Goal: Information Seeking & Learning: Learn about a topic

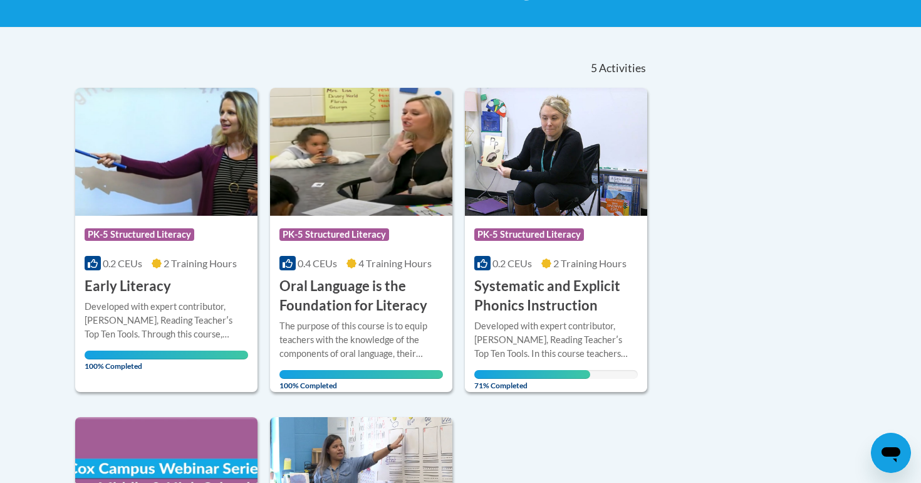
scroll to position [235, 0]
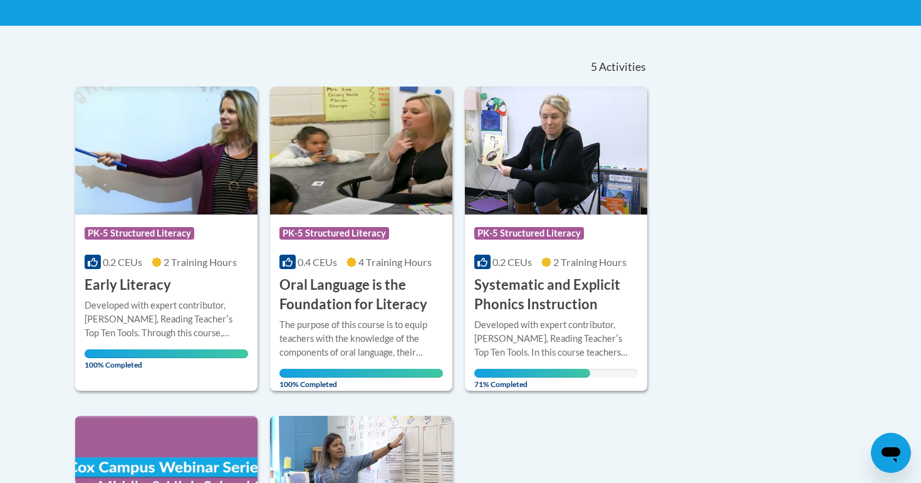
click at [546, 290] on h3 "Systematic and Explicit Phonics Instruction" at bounding box center [556, 294] width 164 height 39
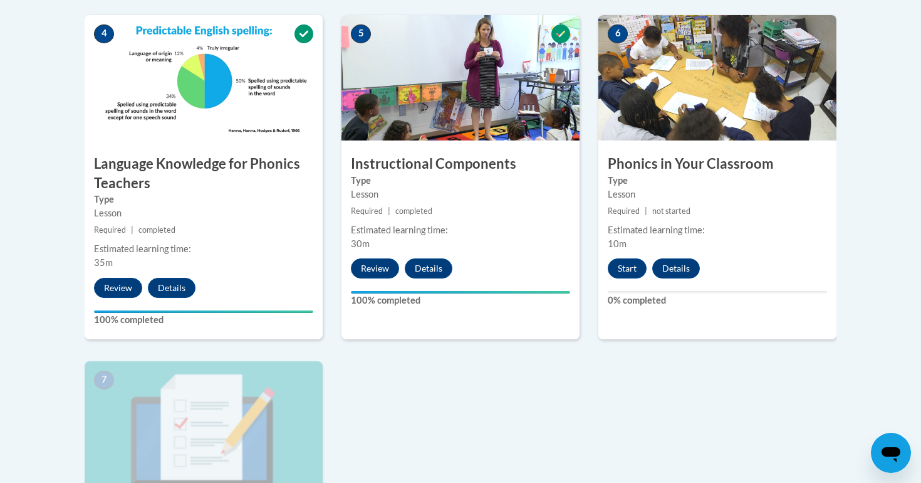
scroll to position [769, 0]
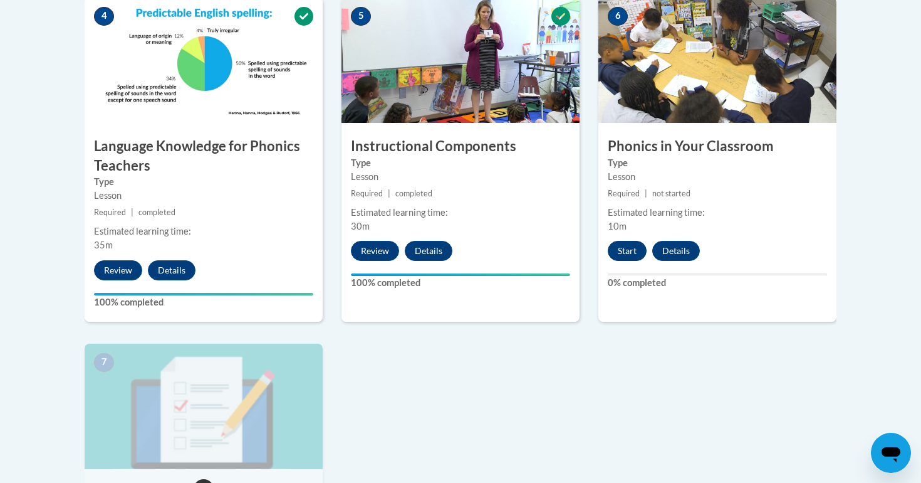
click at [622, 253] on button "Start" at bounding box center [627, 251] width 39 height 20
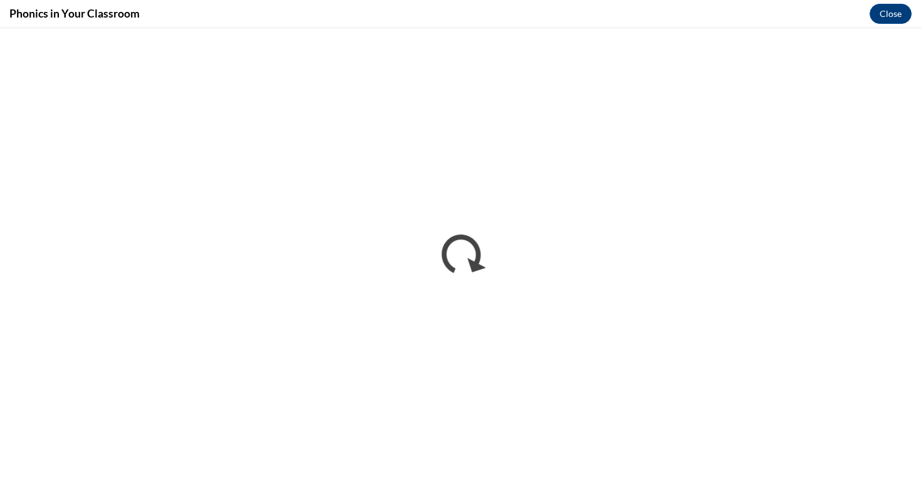
scroll to position [0, 0]
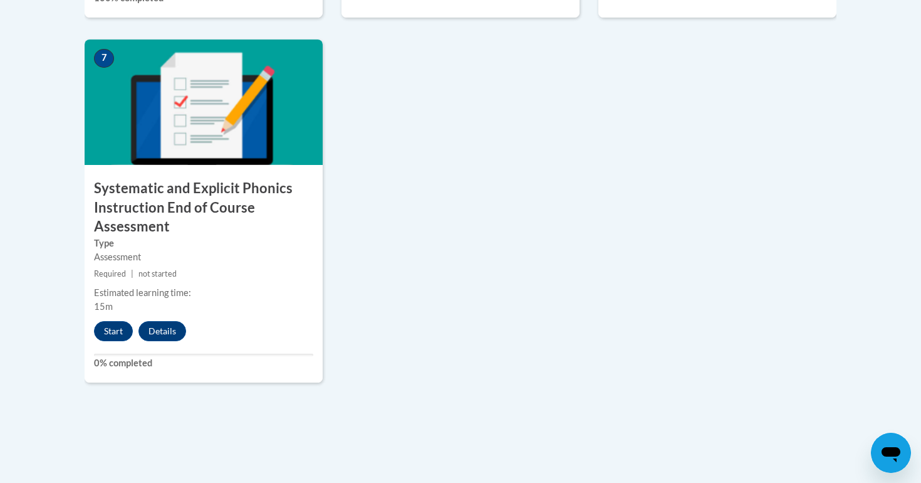
scroll to position [1107, 0]
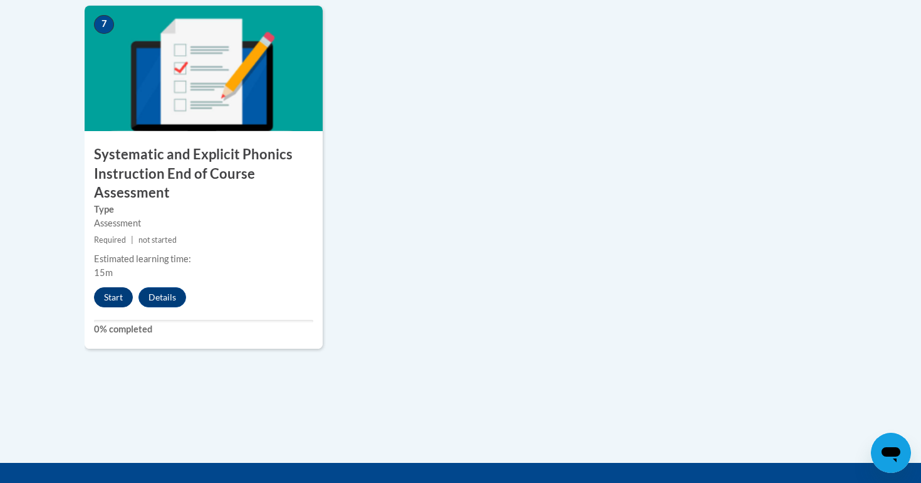
click at [113, 295] on button "Start" at bounding box center [113, 297] width 39 height 20
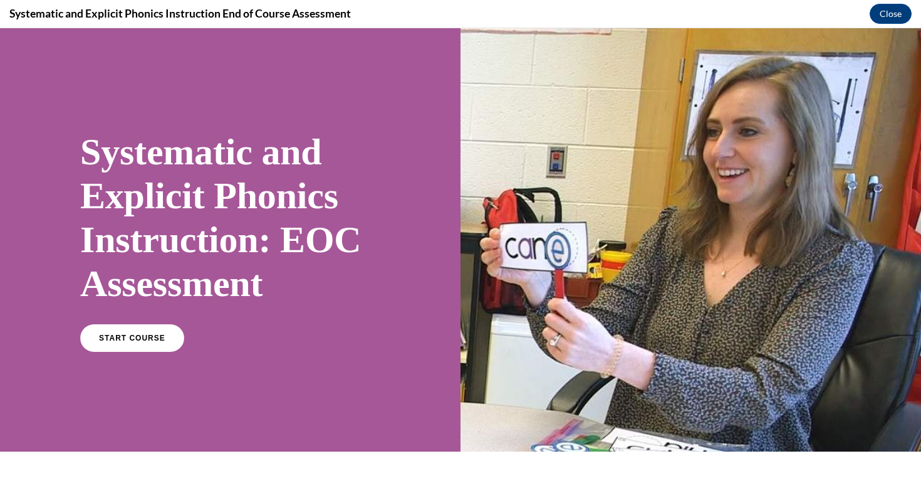
scroll to position [0, 0]
click at [135, 347] on link "START COURSE" at bounding box center [132, 337] width 109 height 29
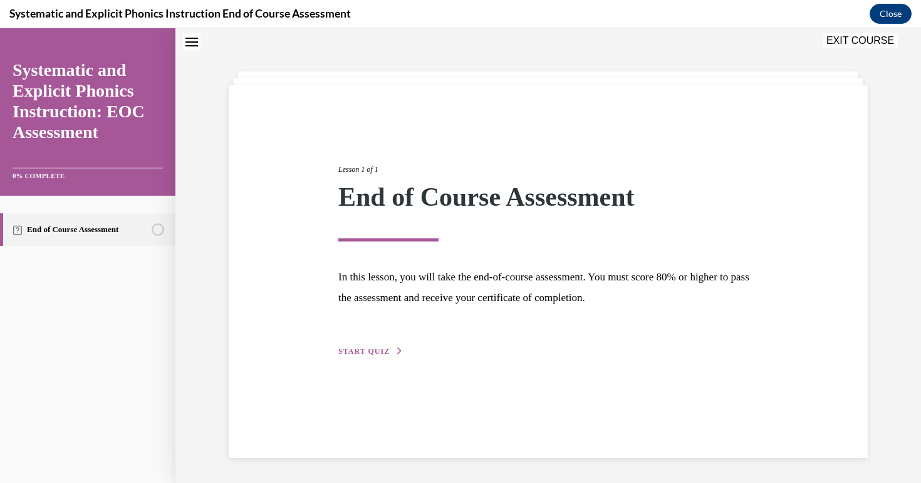
scroll to position [39, 0]
click at [374, 349] on span "START QUIZ" at bounding box center [363, 351] width 51 height 9
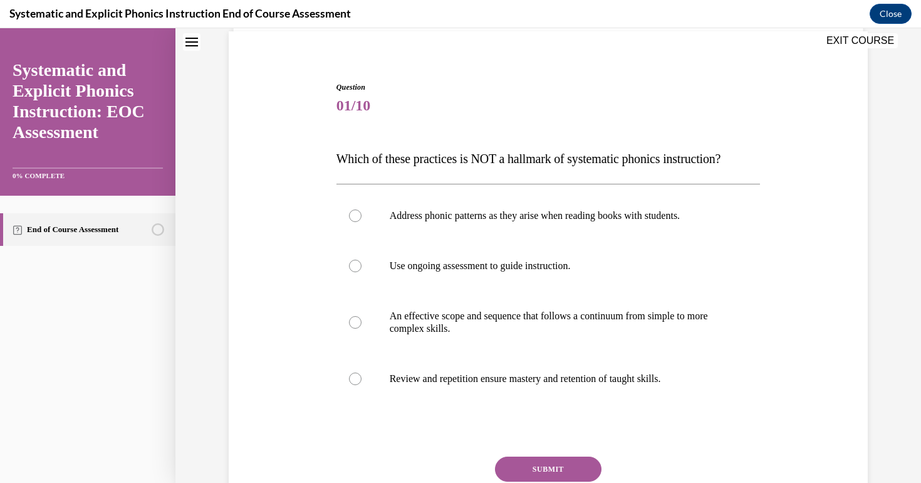
scroll to position [100, 0]
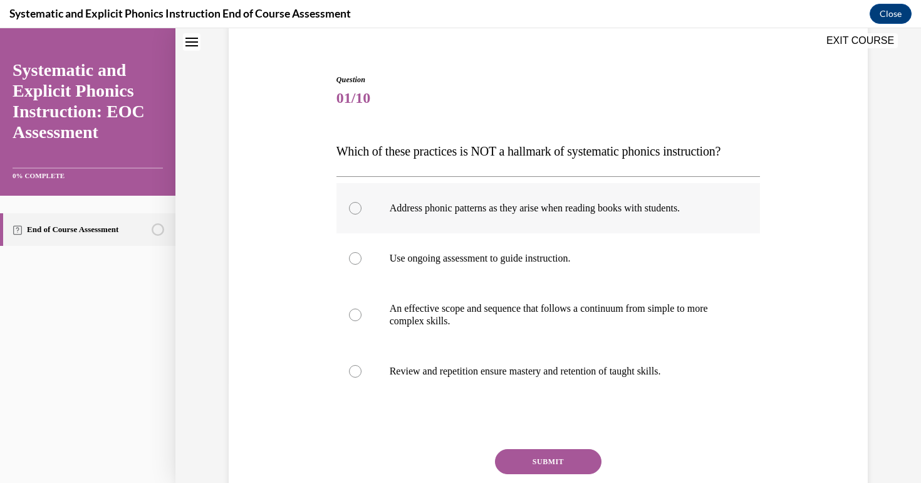
click at [407, 209] on p "Address phonic patterns as they arise when reading books with students." at bounding box center [560, 208] width 340 height 13
click at [549, 459] on button "SUBMIT" at bounding box center [548, 461] width 107 height 25
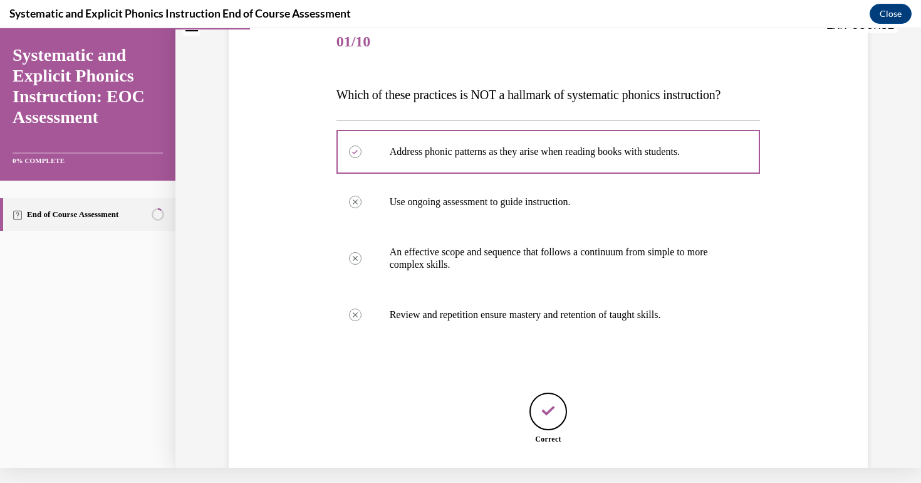
scroll to position [219, 0]
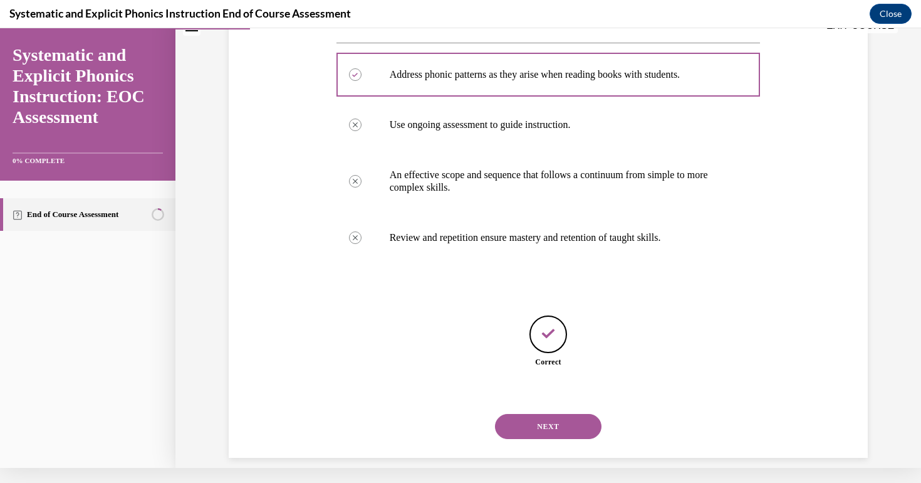
click at [555, 414] on button "NEXT" at bounding box center [548, 426] width 107 height 25
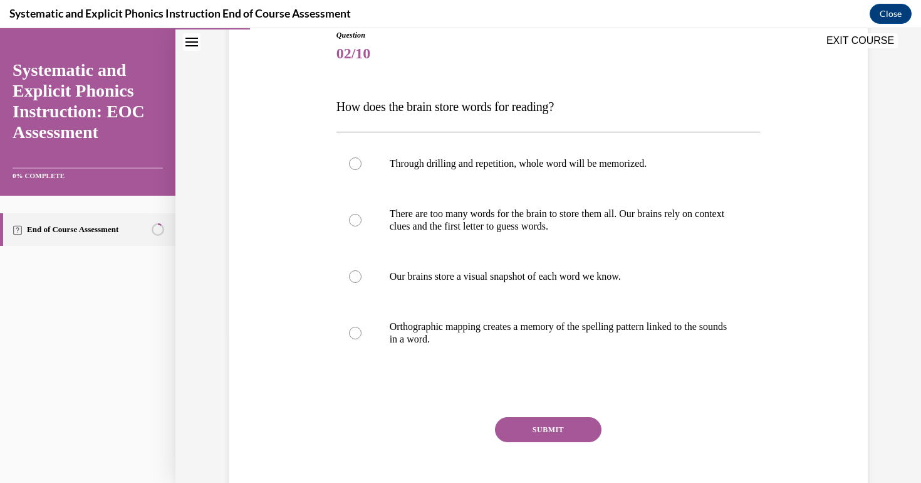
scroll to position [155, 0]
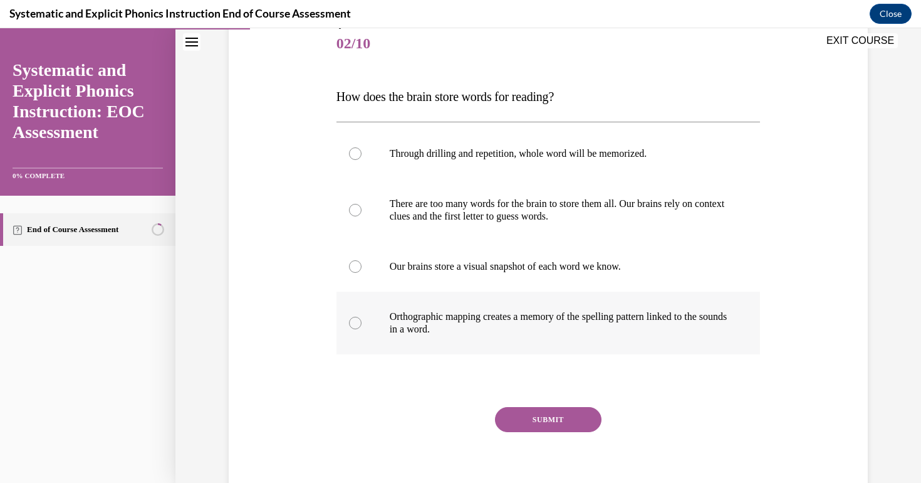
click at [414, 316] on p "Orthographic mapping creates a memory of the spelling pattern linked to the sou…" at bounding box center [560, 322] width 340 height 25
click at [557, 414] on button "SUBMIT" at bounding box center [548, 419] width 107 height 25
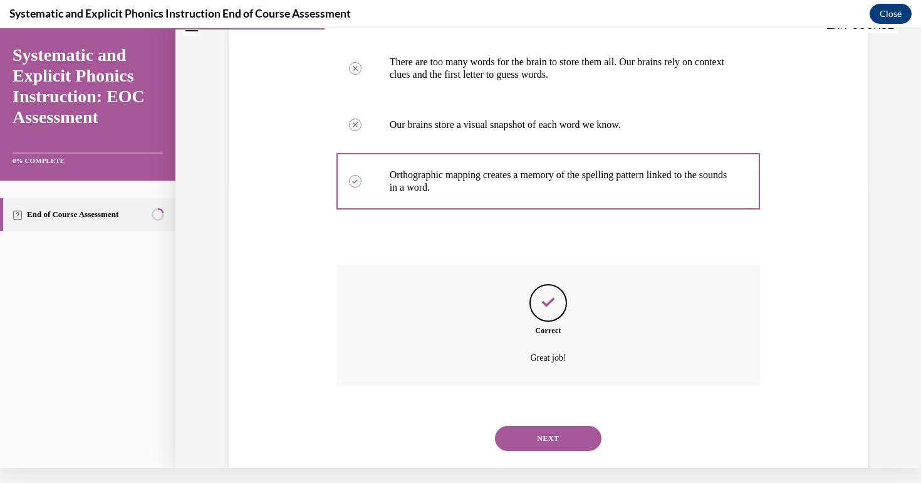
scroll to position [293, 0]
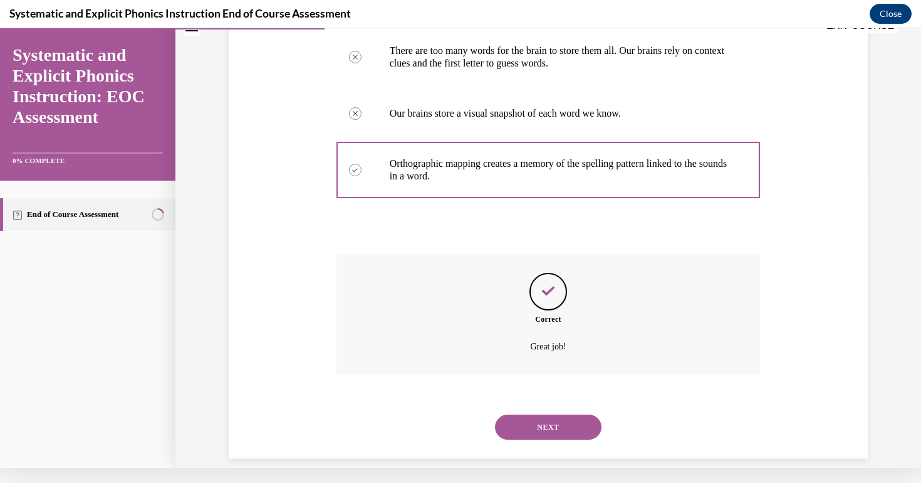
click at [550, 415] on button "NEXT" at bounding box center [548, 426] width 107 height 25
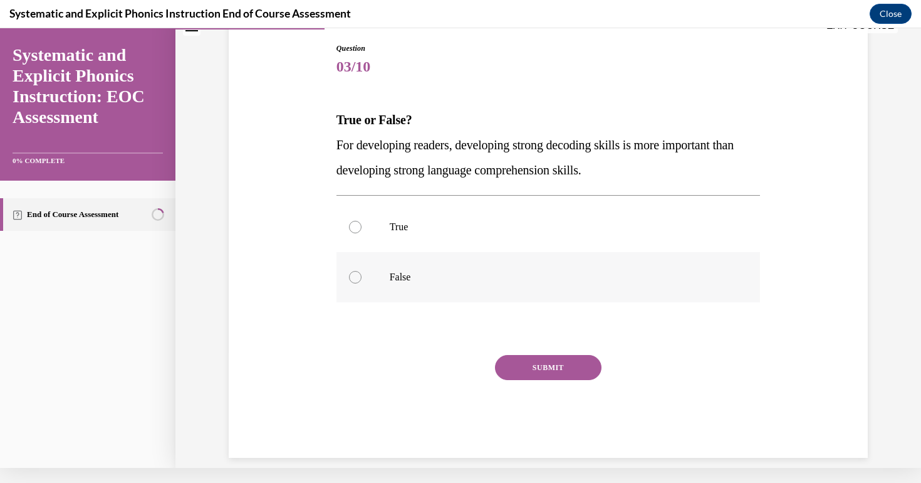
click at [406, 279] on p "False" at bounding box center [560, 277] width 340 height 13
click at [555, 368] on button "SUBMIT" at bounding box center [548, 367] width 107 height 25
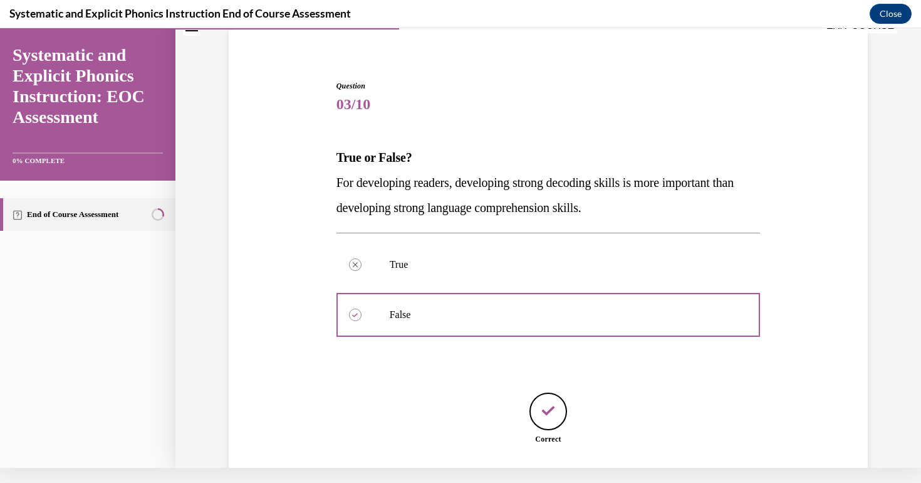
scroll to position [156, 0]
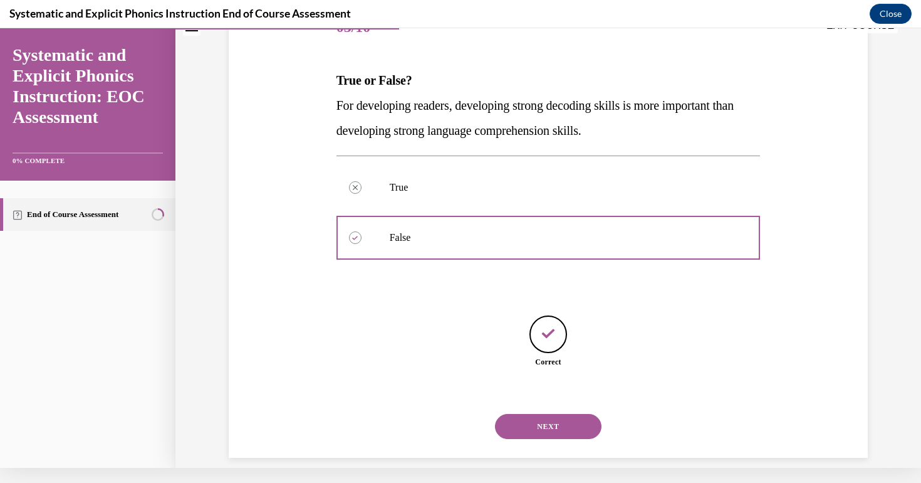
click at [546, 414] on button "NEXT" at bounding box center [548, 426] width 107 height 25
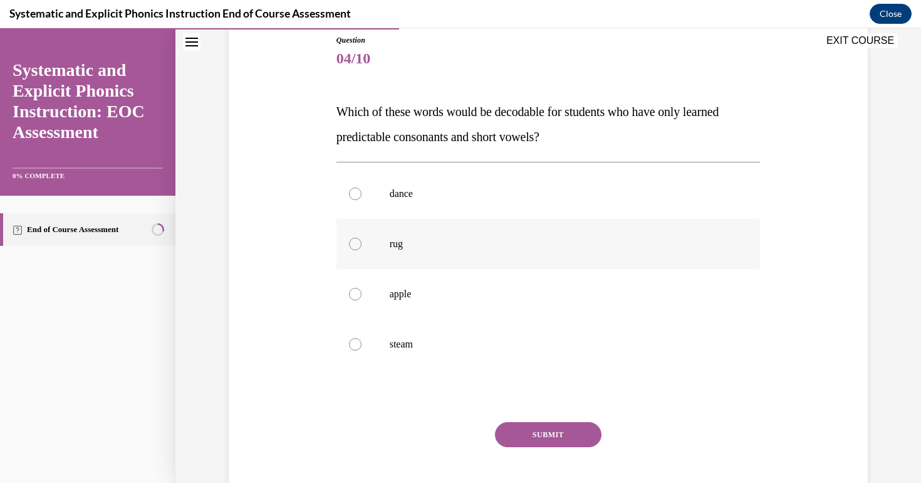
click at [386, 240] on div at bounding box center [549, 244] width 424 height 50
click at [551, 425] on button "SUBMIT" at bounding box center [548, 434] width 107 height 25
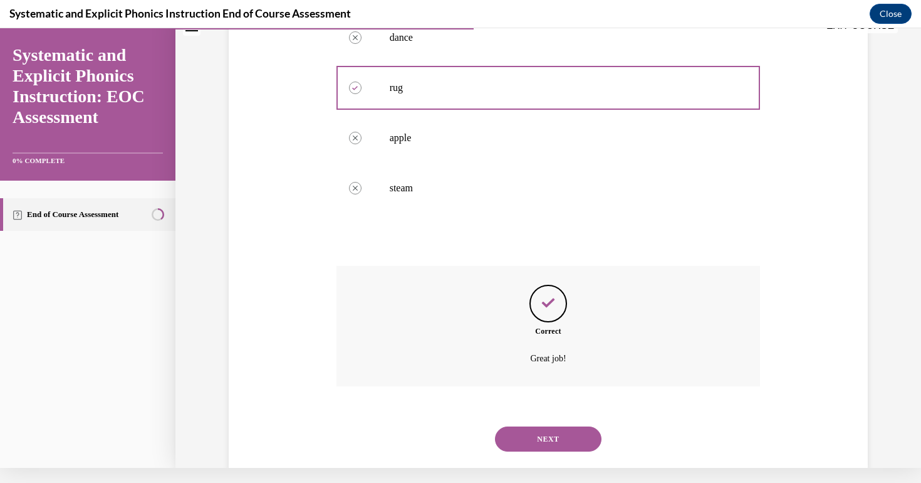
scroll to position [293, 0]
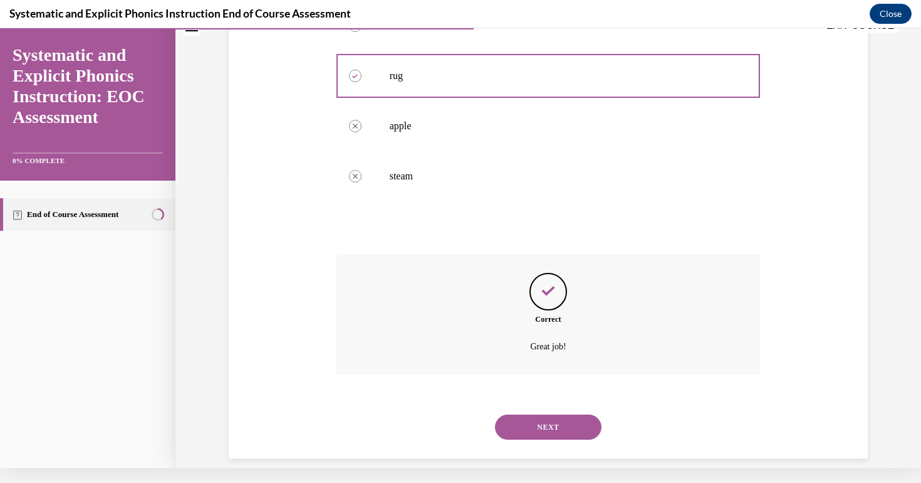
click at [535, 414] on button "NEXT" at bounding box center [548, 426] width 107 height 25
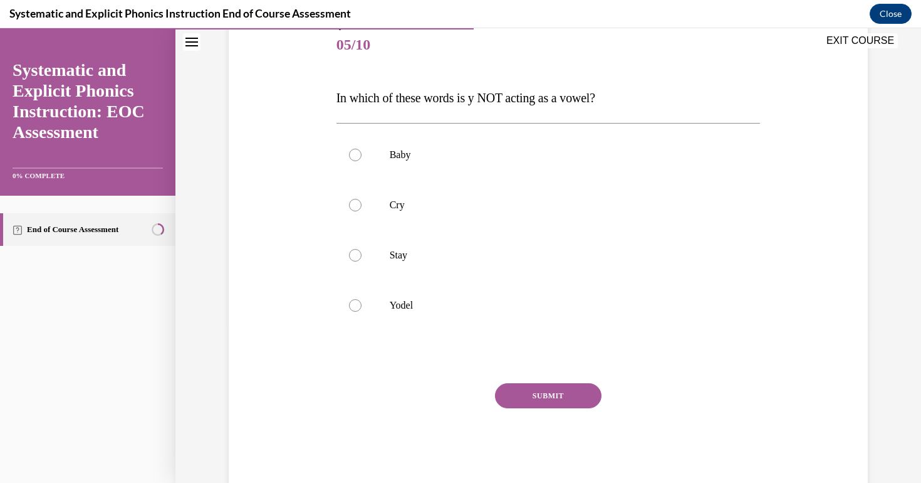
scroll to position [154, 0]
click at [406, 306] on p "Yodel" at bounding box center [560, 304] width 340 height 13
click at [553, 393] on button "SUBMIT" at bounding box center [548, 394] width 107 height 25
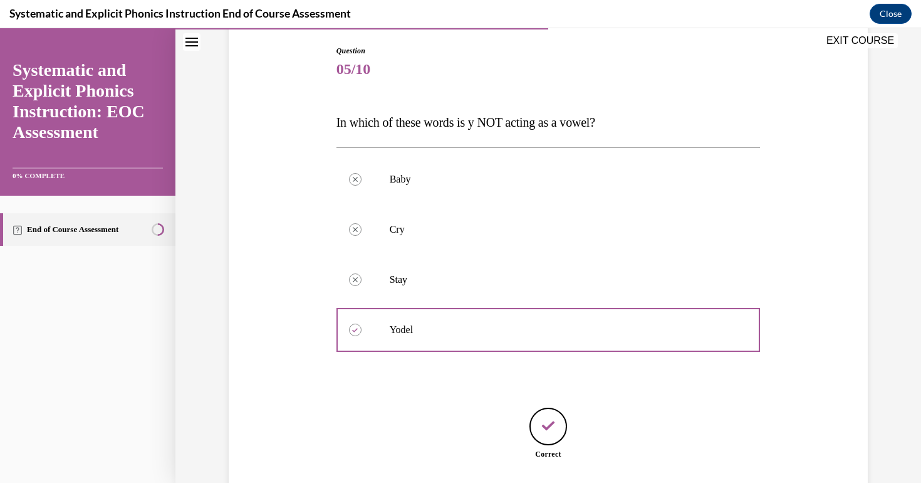
scroll to position [206, 0]
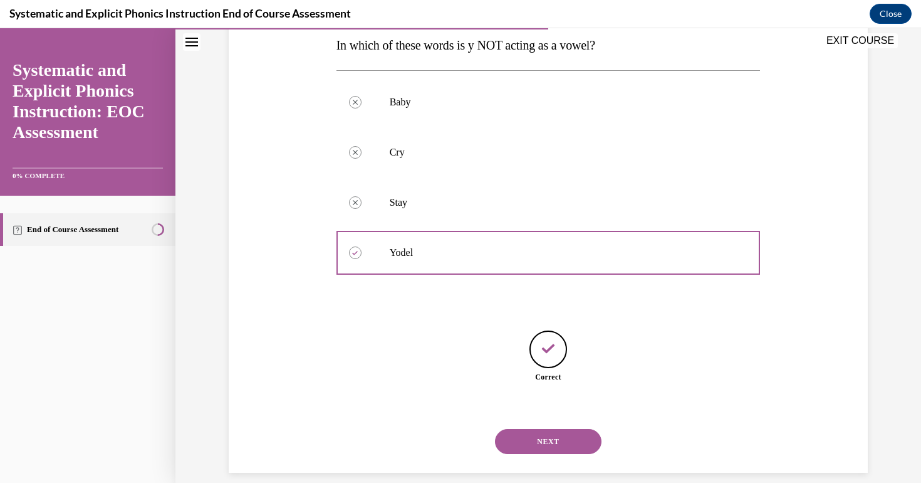
click at [556, 436] on button "NEXT" at bounding box center [548, 441] width 107 height 25
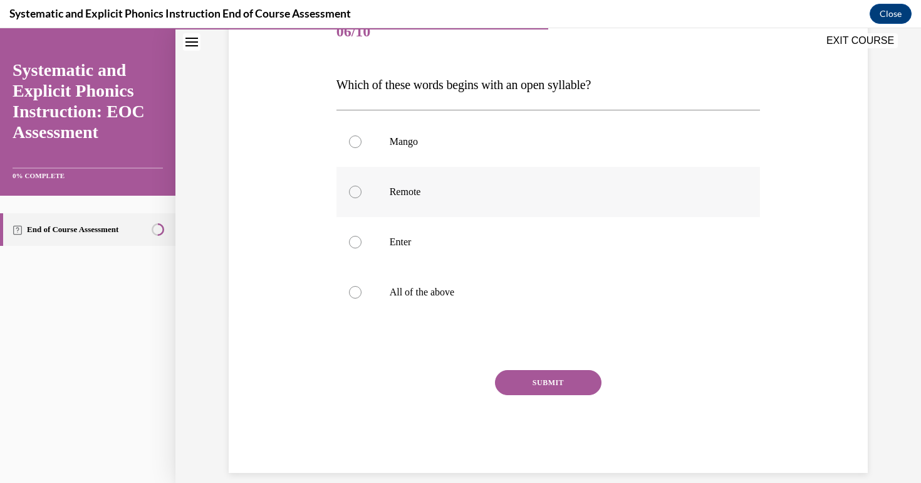
click at [411, 214] on div at bounding box center [549, 192] width 424 height 50
click at [560, 412] on div "SUBMIT" at bounding box center [549, 401] width 424 height 63
click at [550, 412] on div "SUBMIT" at bounding box center [549, 401] width 424 height 63
click at [538, 404] on div "SUBMIT" at bounding box center [549, 401] width 424 height 63
click at [357, 216] on div at bounding box center [549, 192] width 424 height 50
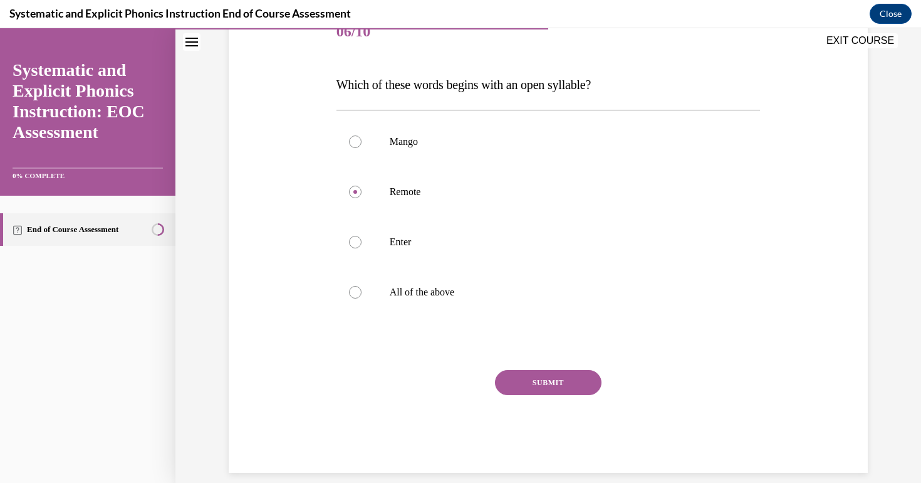
click at [543, 407] on div "SUBMIT" at bounding box center [549, 401] width 424 height 63
click at [522, 393] on button "SUBMIT" at bounding box center [548, 382] width 107 height 25
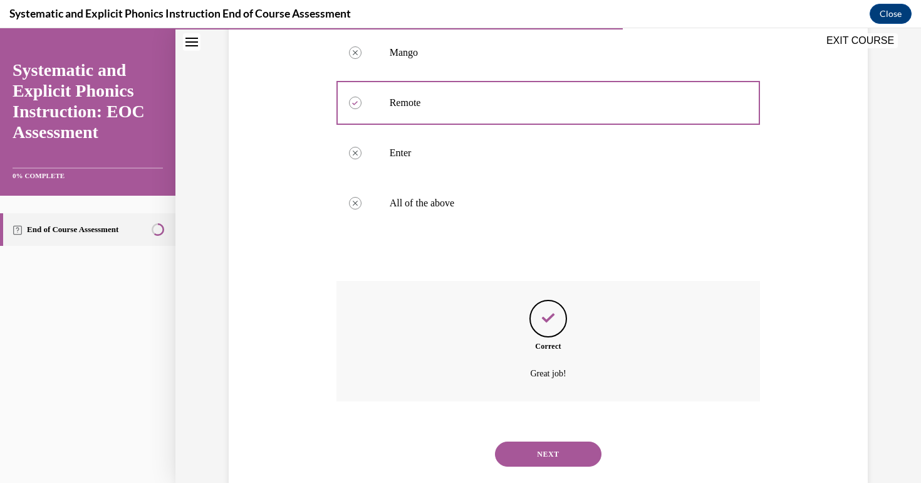
scroll to position [268, 0]
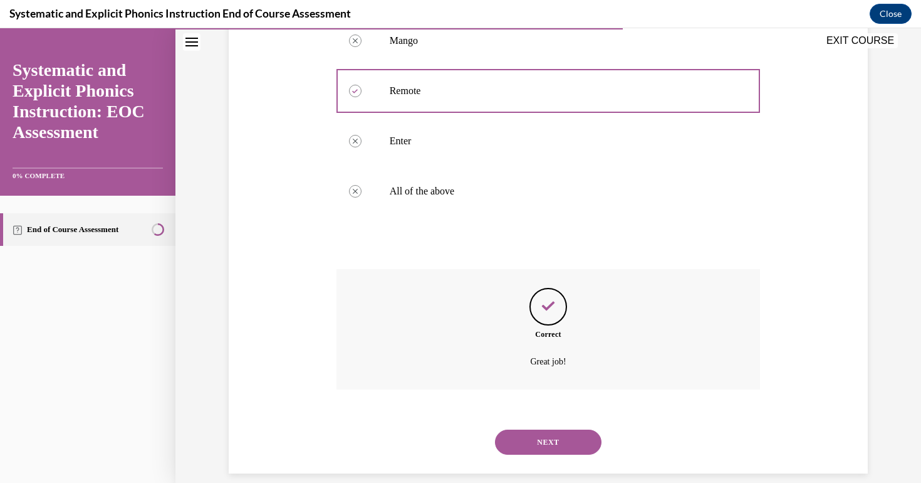
click at [545, 429] on button "NEXT" at bounding box center [548, 441] width 107 height 25
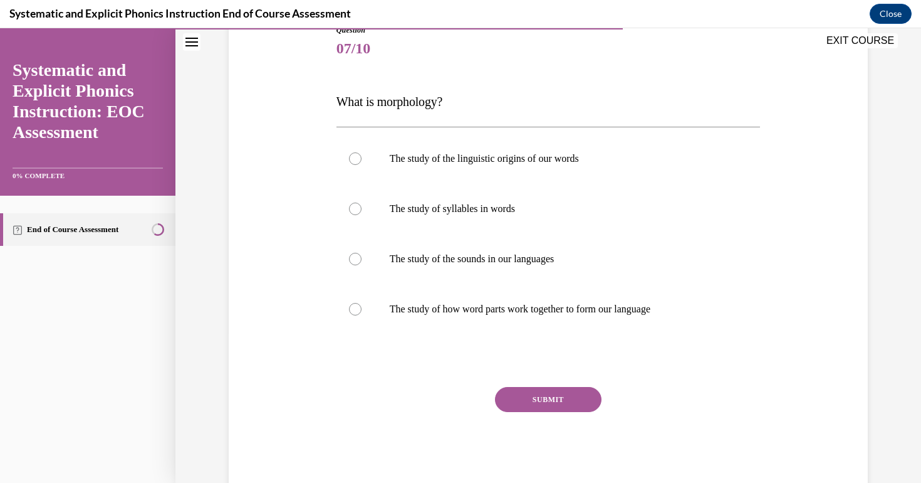
scroll to position [150, 0]
click at [494, 316] on div at bounding box center [549, 309] width 424 height 50
click at [563, 408] on button "SUBMIT" at bounding box center [548, 399] width 107 height 25
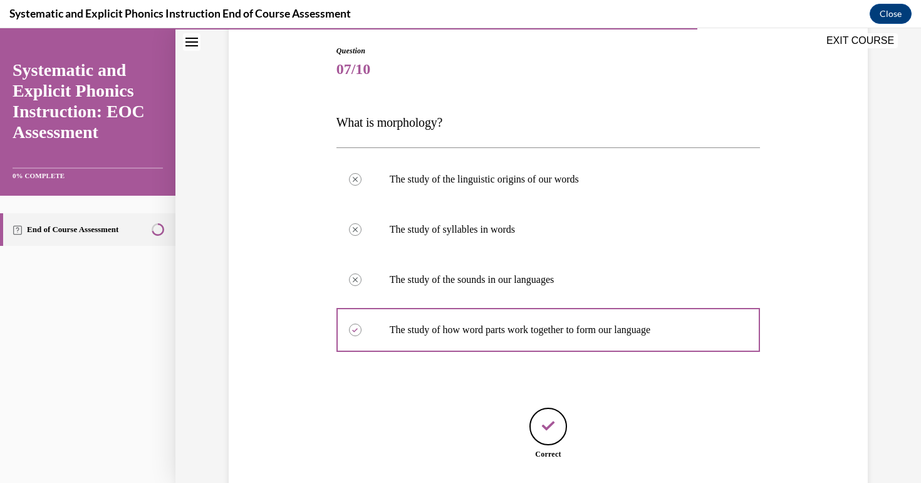
scroll to position [206, 0]
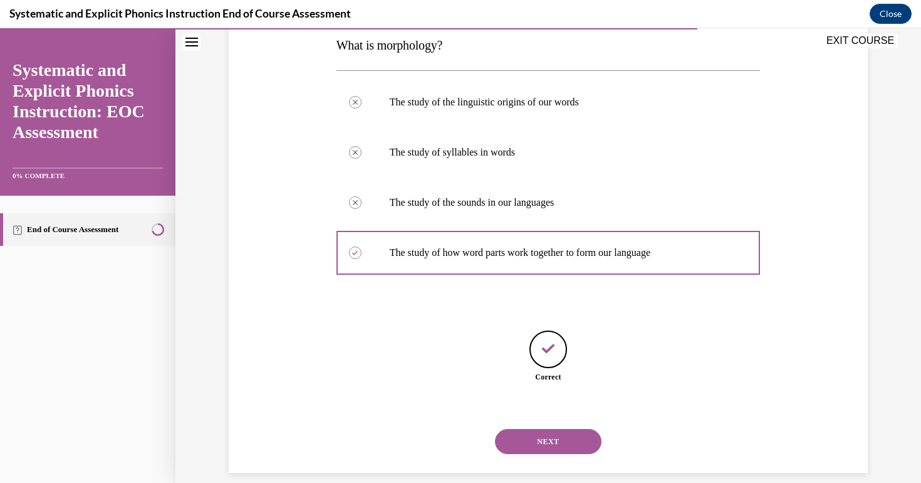
click at [562, 429] on button "NEXT" at bounding box center [548, 441] width 107 height 25
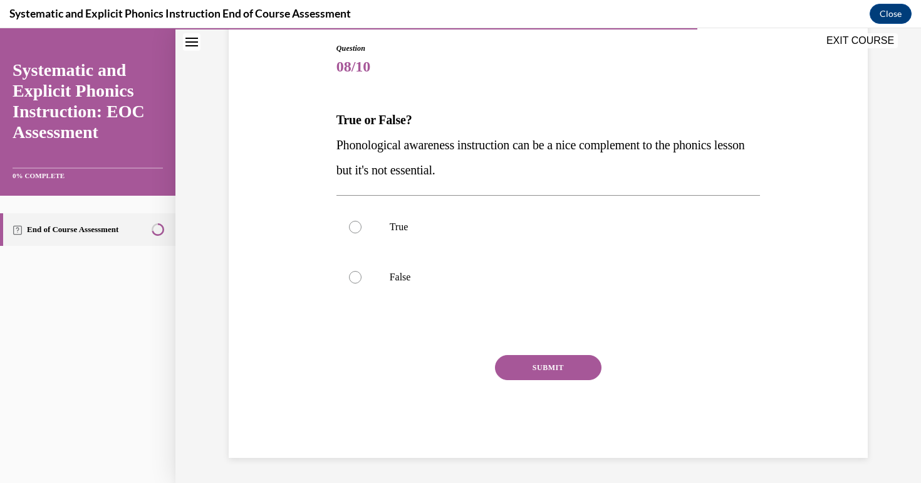
scroll to position [115, 0]
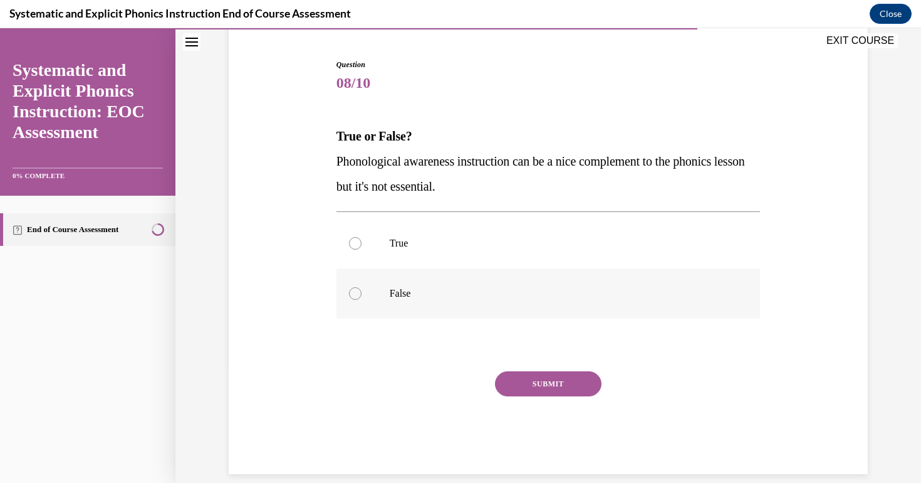
click at [394, 293] on p "False" at bounding box center [560, 293] width 340 height 13
click at [543, 384] on button "SUBMIT" at bounding box center [548, 383] width 107 height 25
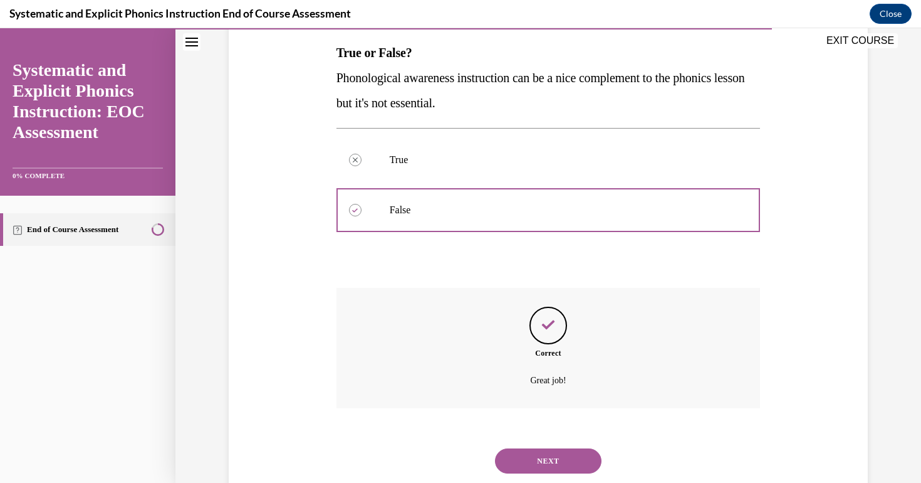
scroll to position [217, 0]
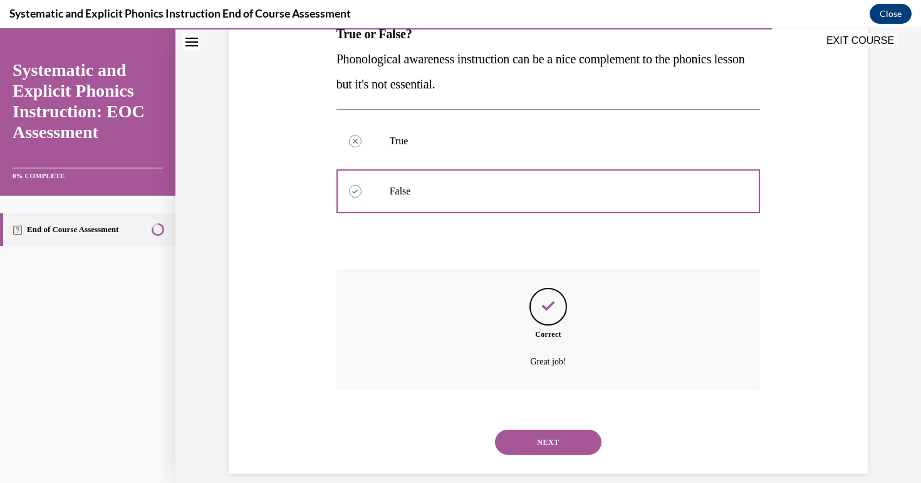
click at [549, 429] on button "NEXT" at bounding box center [548, 441] width 107 height 25
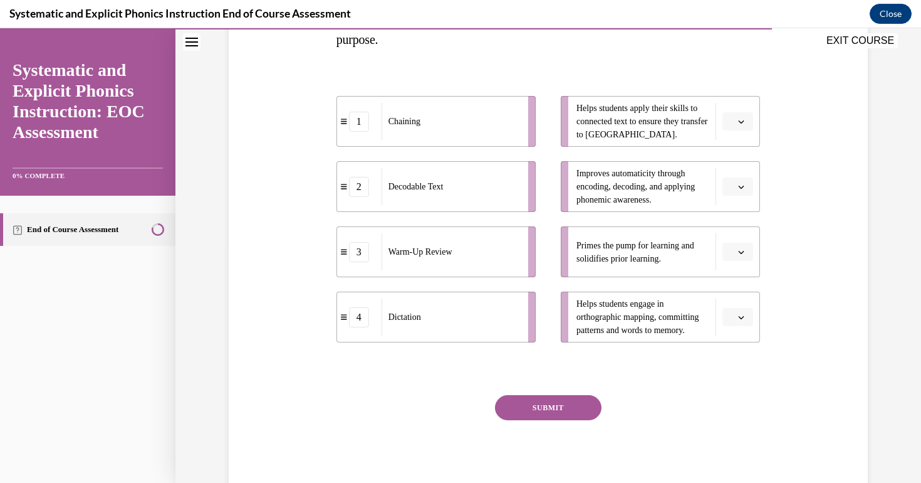
scroll to position [237, 0]
click at [745, 253] on span "button" at bounding box center [741, 251] width 9 height 9
click at [735, 352] on span "3" at bounding box center [733, 354] width 4 height 10
click at [741, 185] on icon "button" at bounding box center [741, 186] width 6 height 6
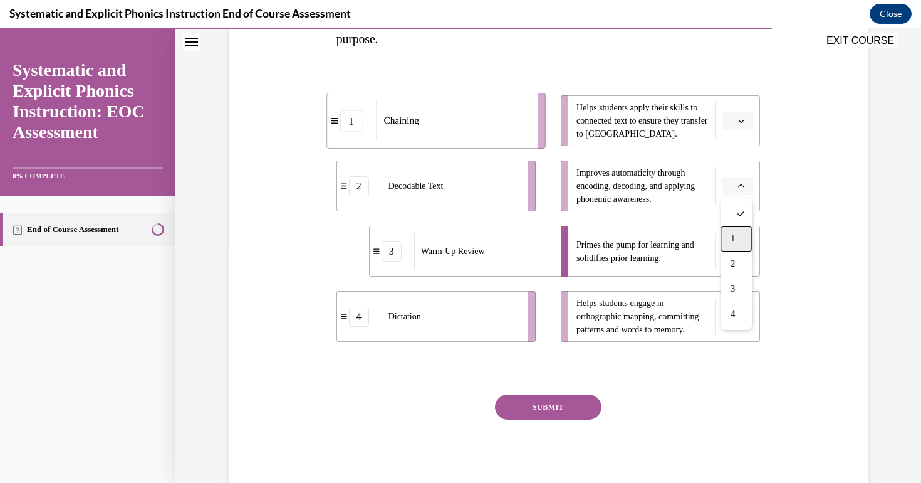
click at [731, 239] on span "1" at bounding box center [733, 239] width 4 height 10
click at [744, 317] on icon "button" at bounding box center [741, 316] width 6 height 6
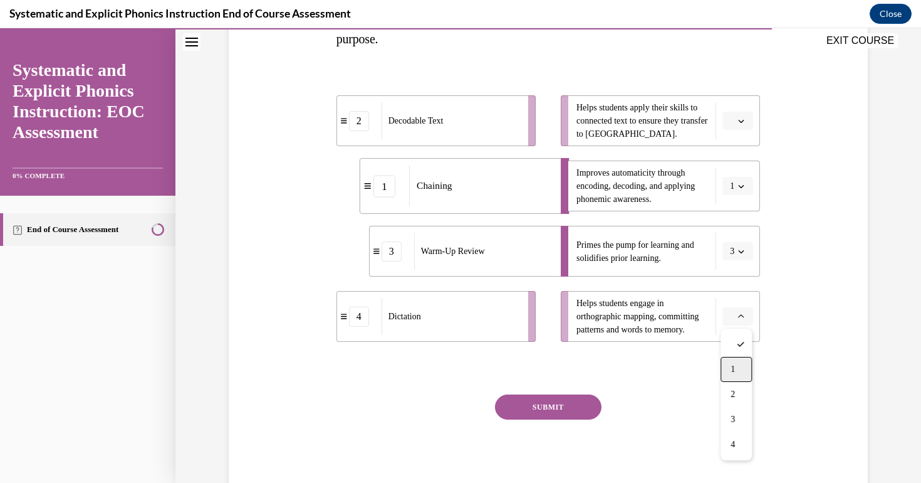
click at [737, 375] on div "1" at bounding box center [736, 369] width 31 height 25
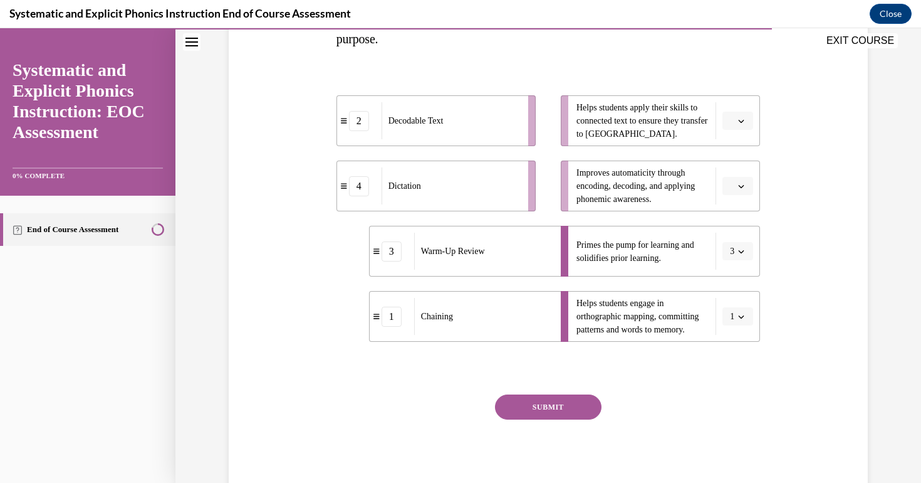
click at [743, 122] on icon "button" at bounding box center [741, 121] width 6 height 6
click at [743, 202] on div "2" at bounding box center [736, 198] width 31 height 25
click at [742, 185] on icon "button" at bounding box center [741, 186] width 6 height 6
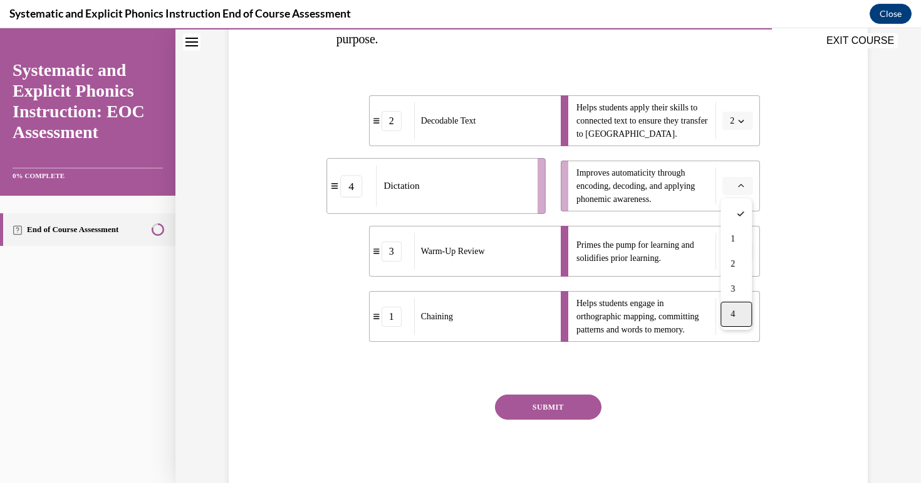
click at [735, 315] on span "4" at bounding box center [733, 314] width 4 height 10
click at [546, 406] on button "SUBMIT" at bounding box center [548, 406] width 107 height 25
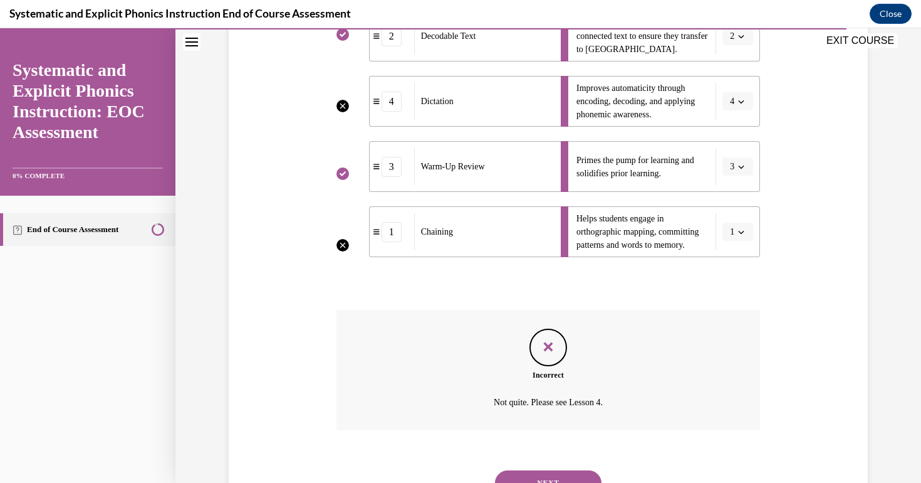
scroll to position [321, 0]
click at [563, 471] on button "NEXT" at bounding box center [548, 483] width 107 height 25
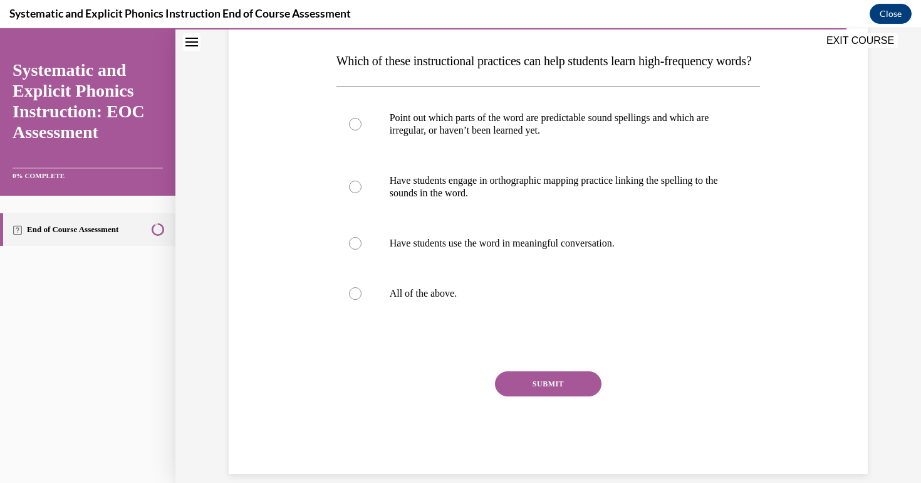
scroll to position [194, 0]
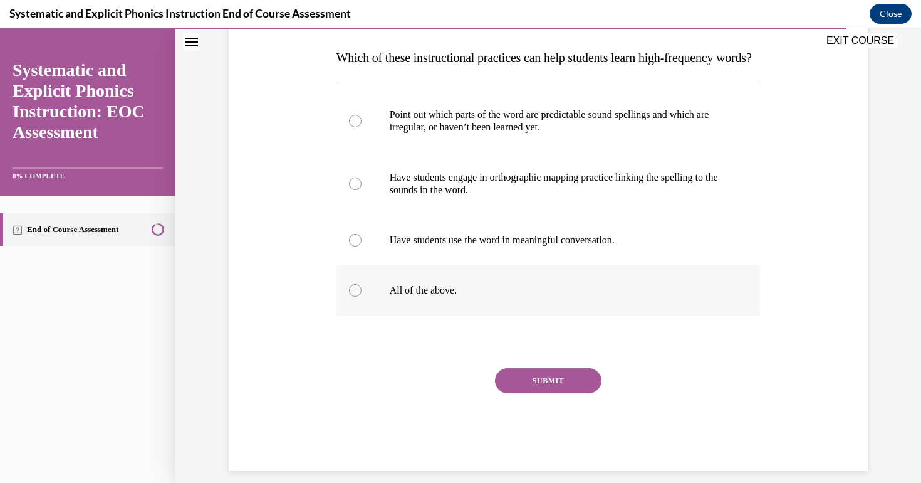
click at [424, 296] on p "All of the above." at bounding box center [560, 290] width 340 height 13
click at [547, 393] on button "SUBMIT" at bounding box center [548, 380] width 107 height 25
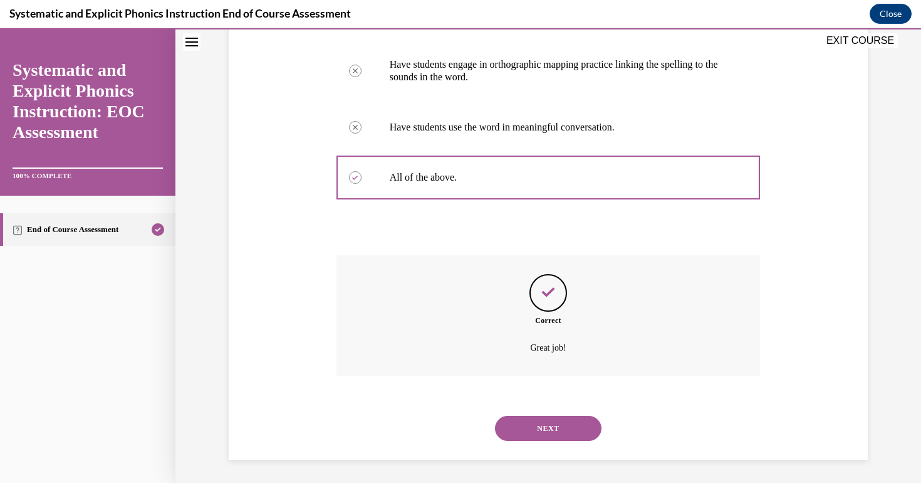
scroll to position [318, 0]
click at [558, 425] on button "NEXT" at bounding box center [548, 426] width 107 height 25
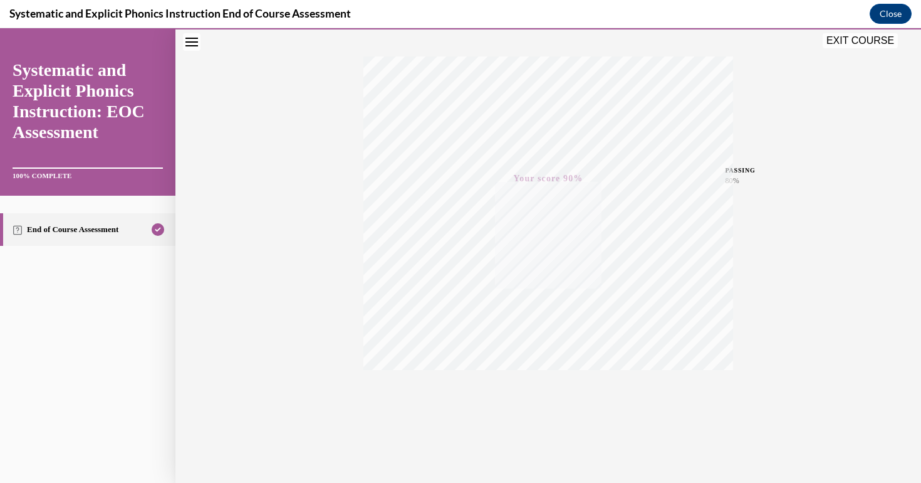
scroll to position [188, 0]
click at [853, 43] on button "EXIT COURSE" at bounding box center [860, 40] width 75 height 15
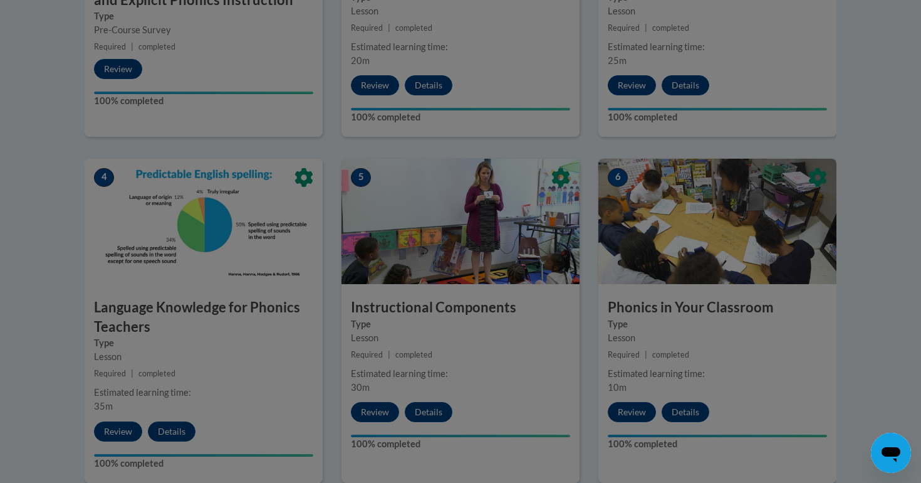
scroll to position [488, 0]
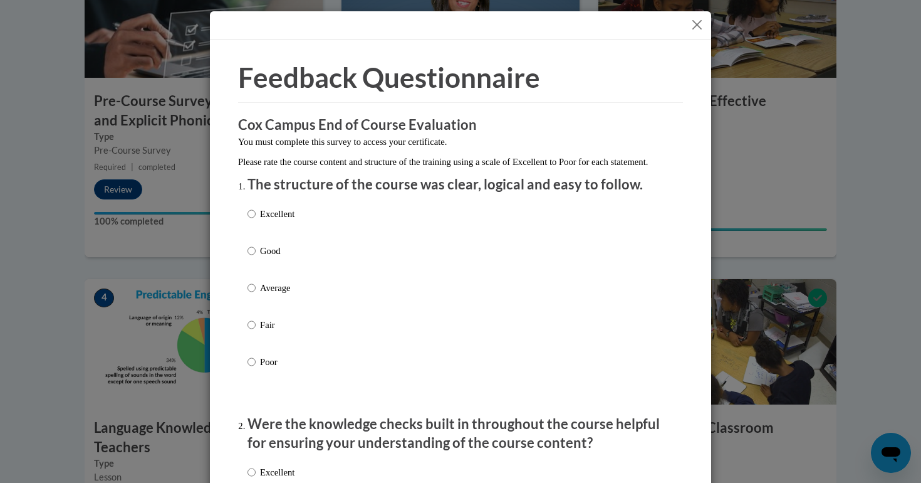
click at [271, 258] on p "Good" at bounding box center [277, 251] width 34 height 14
click at [256, 258] on input "Good" at bounding box center [252, 251] width 8 height 14
radio input "true"
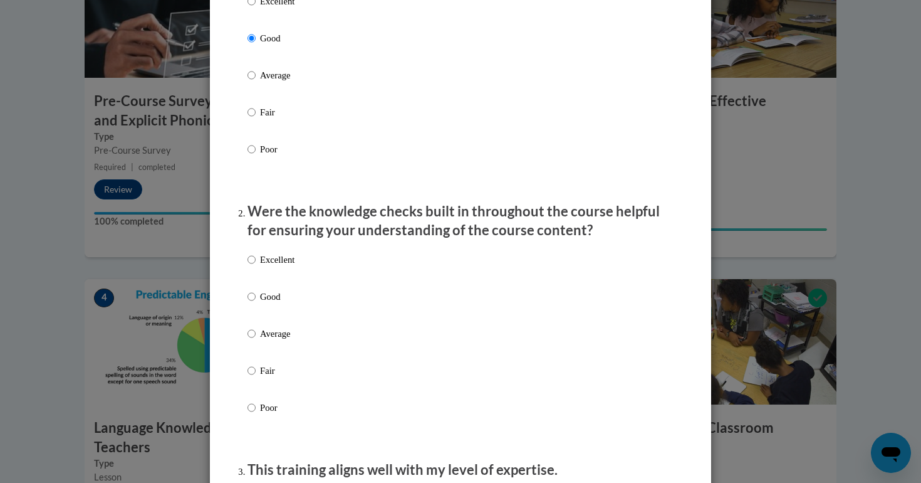
click at [268, 303] on p "Good" at bounding box center [277, 297] width 34 height 14
click at [256, 303] on input "Good" at bounding box center [252, 297] width 8 height 14
radio input "true"
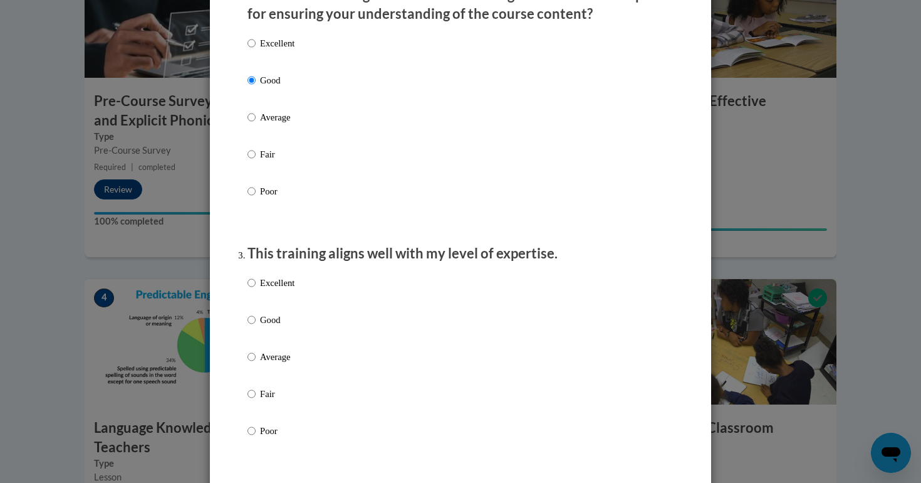
scroll to position [454, 0]
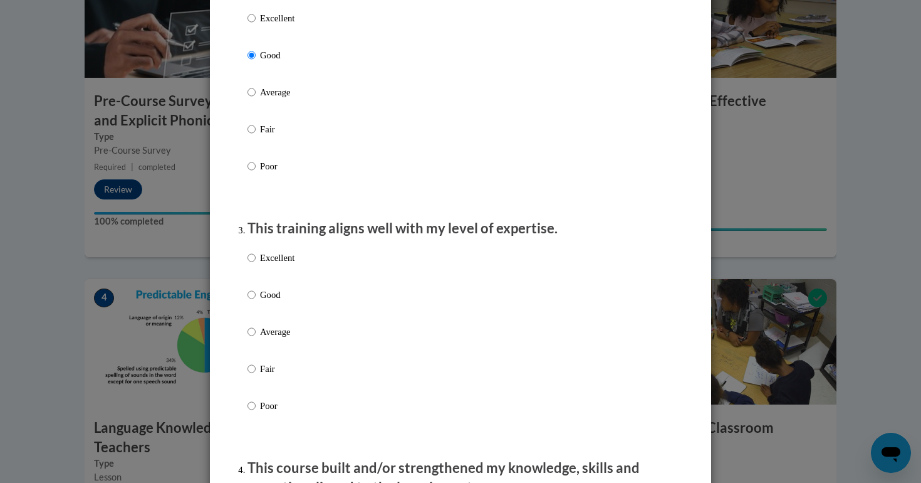
click at [268, 301] on p "Good" at bounding box center [277, 295] width 34 height 14
click at [256, 301] on input "Good" at bounding box center [252, 295] width 8 height 14
radio input "true"
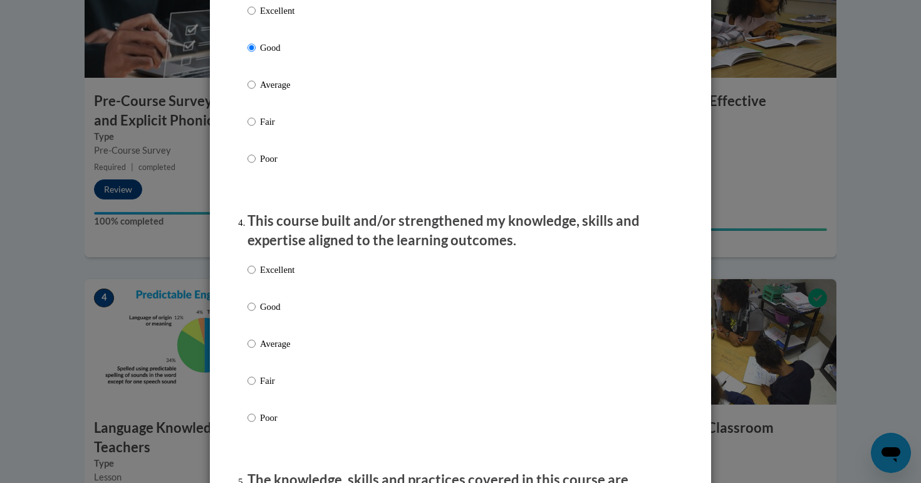
scroll to position [783, 0]
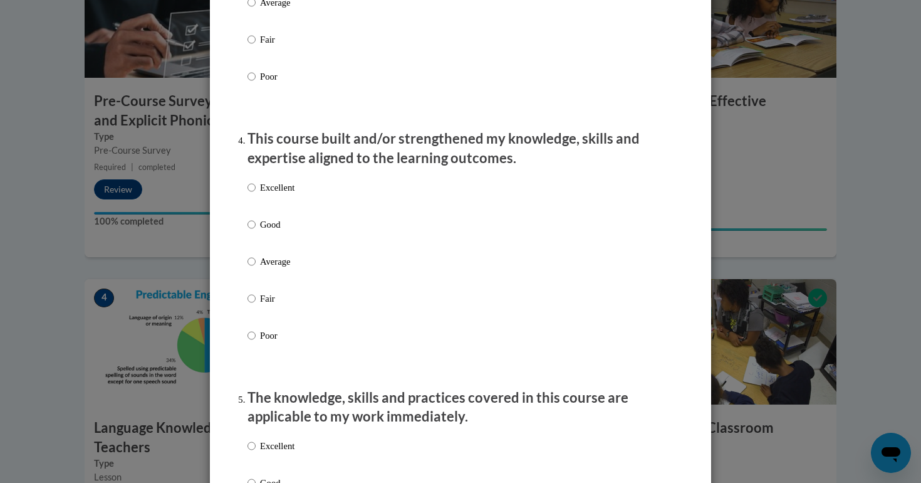
click at [270, 231] on p "Good" at bounding box center [277, 224] width 34 height 14
click at [256, 231] on input "Good" at bounding box center [252, 224] width 8 height 14
radio input "true"
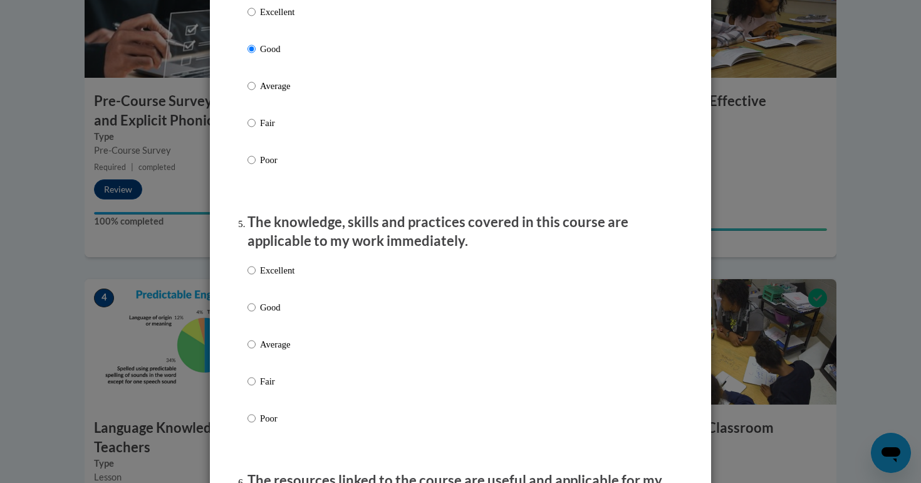
click at [271, 314] on p "Good" at bounding box center [277, 307] width 34 height 14
click at [256, 314] on input "Good" at bounding box center [252, 307] width 8 height 14
radio input "true"
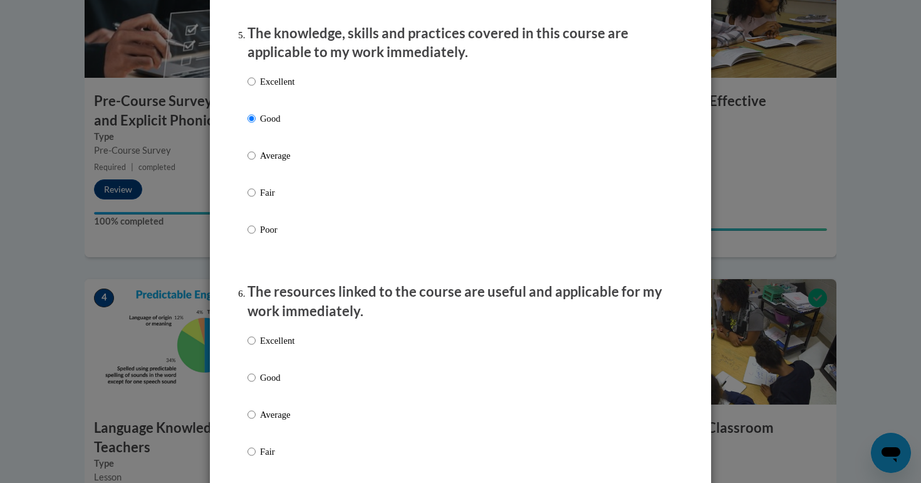
scroll to position [1182, 0]
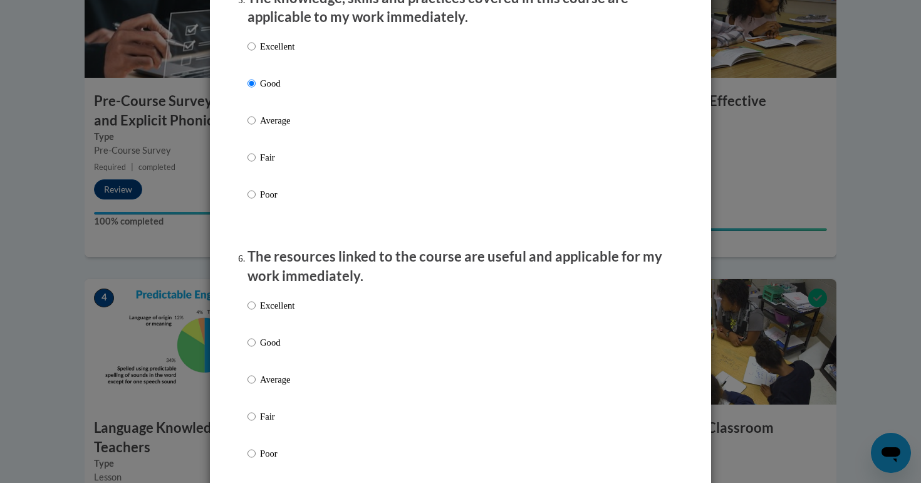
click at [273, 354] on label "Good" at bounding box center [271, 352] width 47 height 34
click at [256, 349] on input "Good" at bounding box center [252, 342] width 8 height 14
radio input "true"
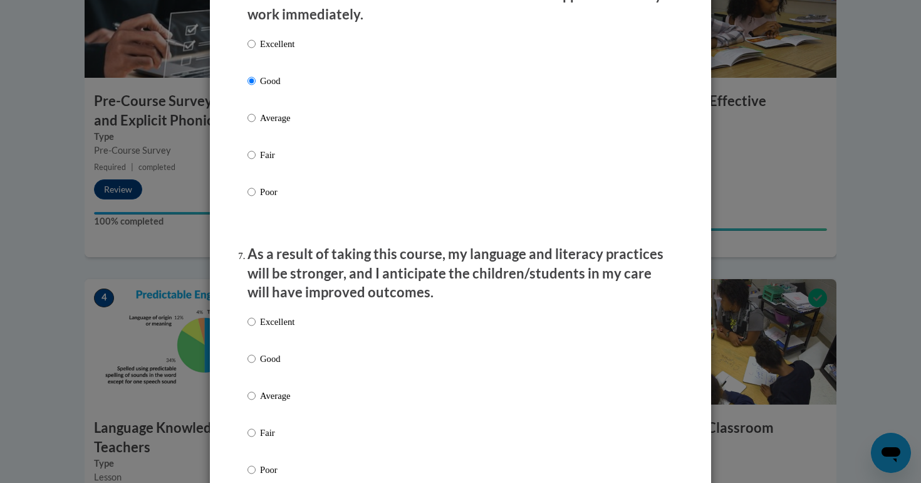
click at [273, 363] on p "Good" at bounding box center [277, 359] width 34 height 14
click at [256, 363] on input "Good" at bounding box center [252, 359] width 8 height 14
radio input "true"
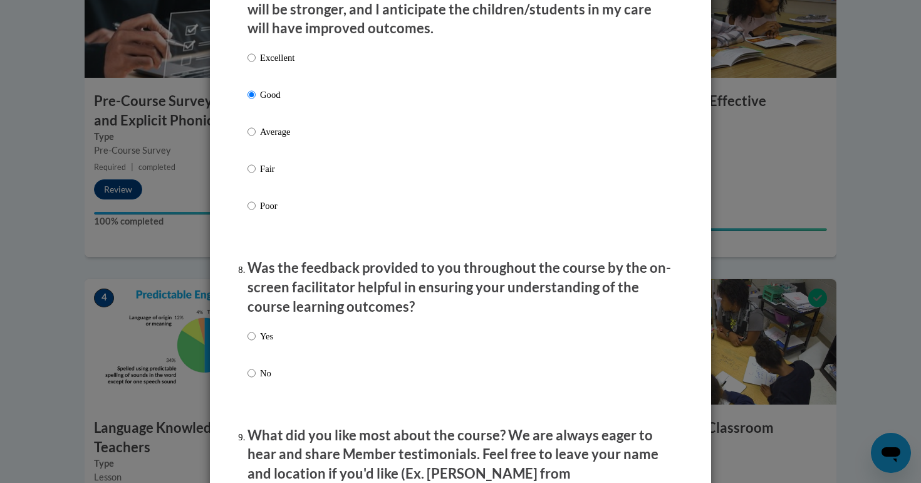
scroll to position [1710, 0]
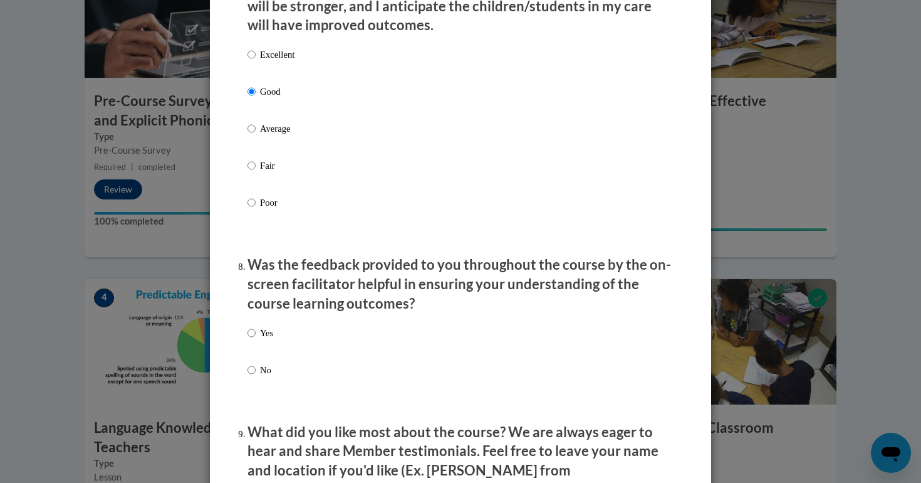
click at [269, 331] on p "Yes" at bounding box center [266, 333] width 13 height 14
click at [256, 331] on input "Yes" at bounding box center [252, 333] width 8 height 14
radio input "true"
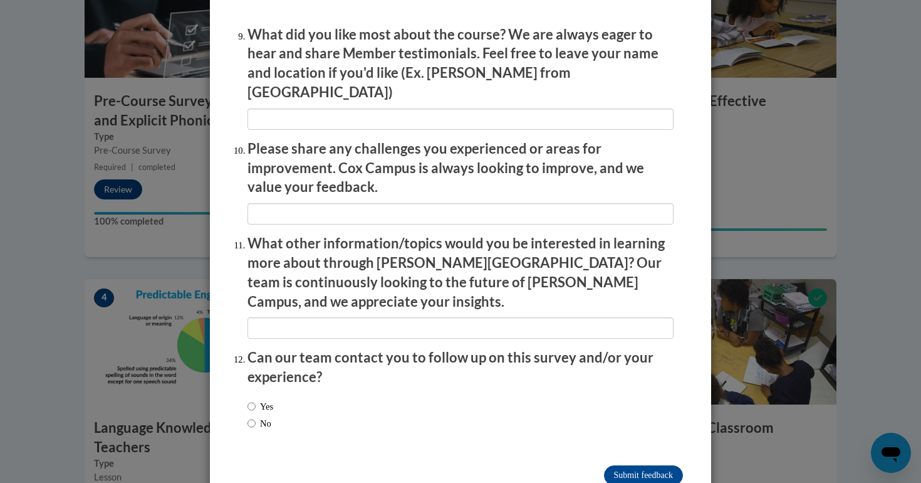
scroll to position [2107, 0]
click at [266, 394] on div "Yes No" at bounding box center [261, 415] width 26 height 43
click at [266, 417] on label "No" at bounding box center [260, 424] width 24 height 14
click at [256, 417] on input "No" at bounding box center [252, 424] width 8 height 14
radio input "true"
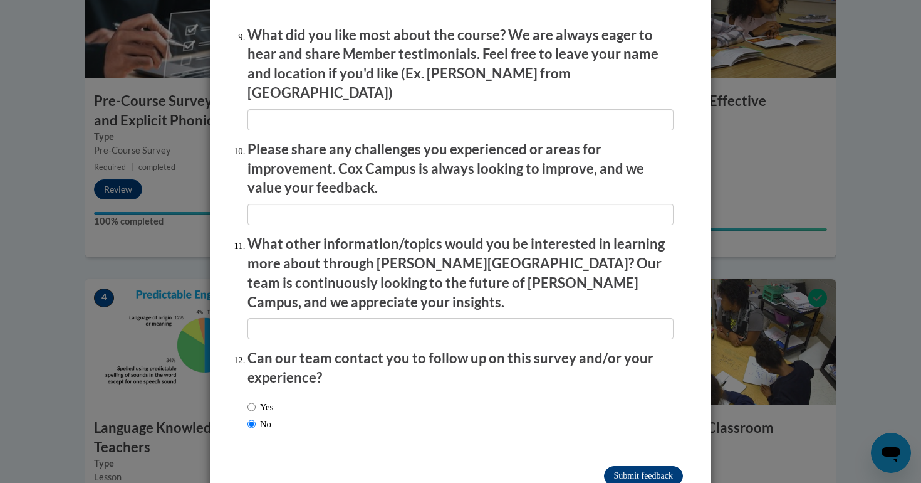
click at [652, 466] on input "Submit feedback" at bounding box center [643, 476] width 79 height 20
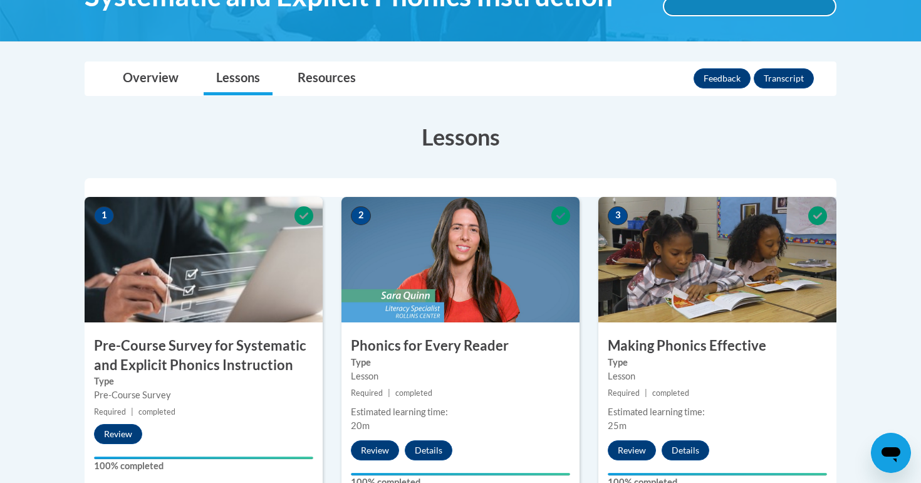
scroll to position [36, 0]
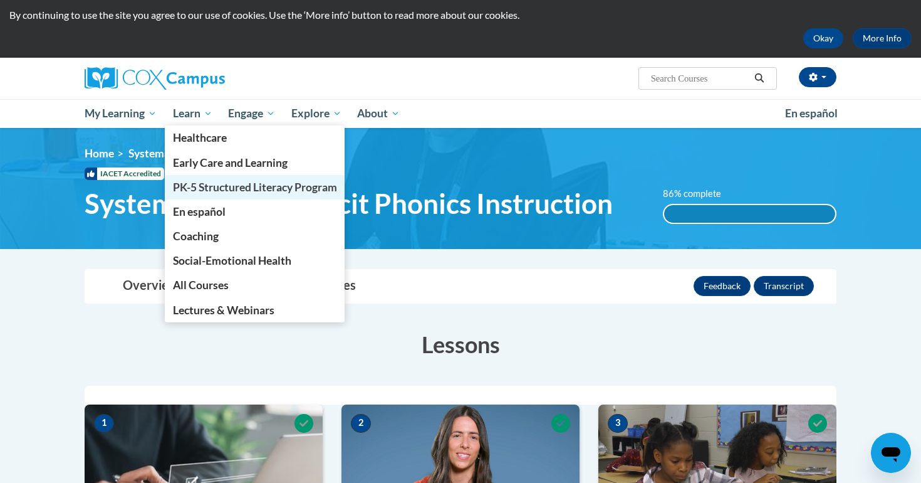
click at [207, 189] on span "PK-5 Structured Literacy Program" at bounding box center [255, 186] width 164 height 13
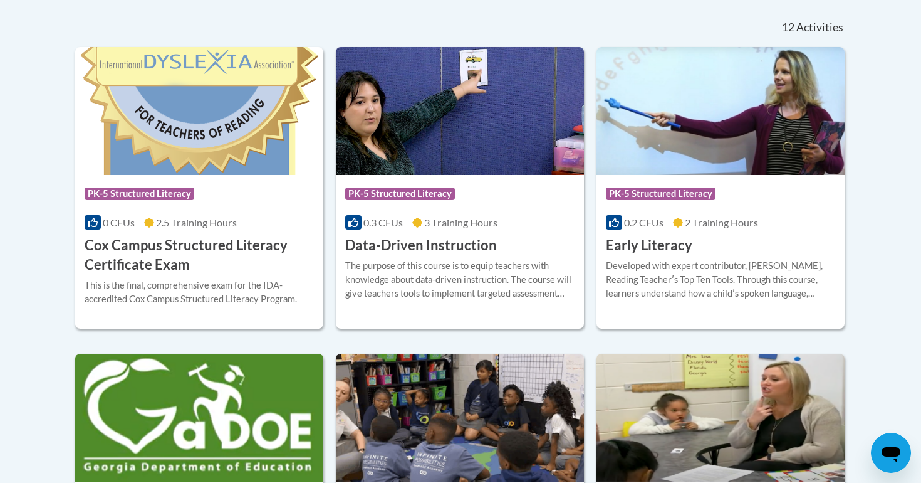
scroll to position [527, 0]
